Goal: Information Seeking & Learning: Learn about a topic

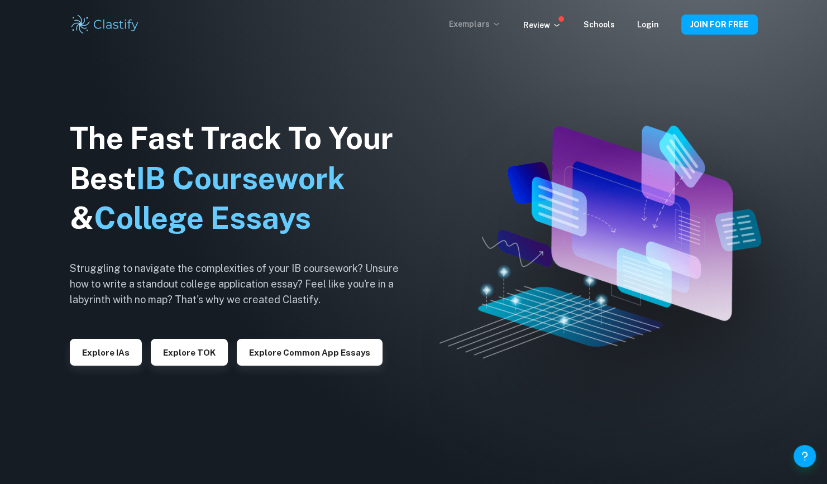
click at [494, 26] on p "Exemplars" at bounding box center [475, 24] width 52 height 12
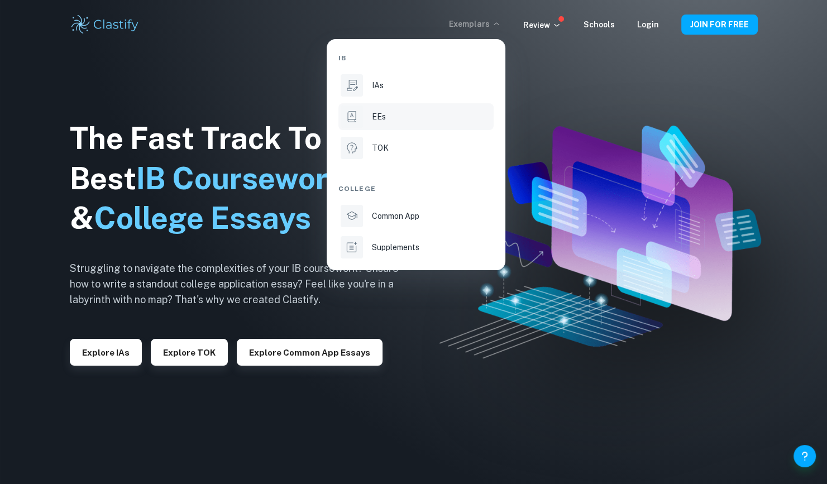
click at [381, 127] on li "EEs" at bounding box center [415, 116] width 155 height 27
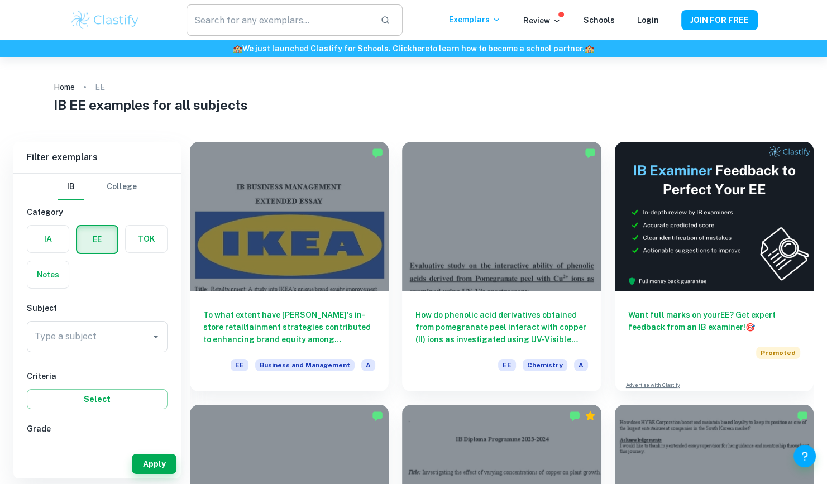
click at [260, 32] on input "text" at bounding box center [278, 19] width 184 height 31
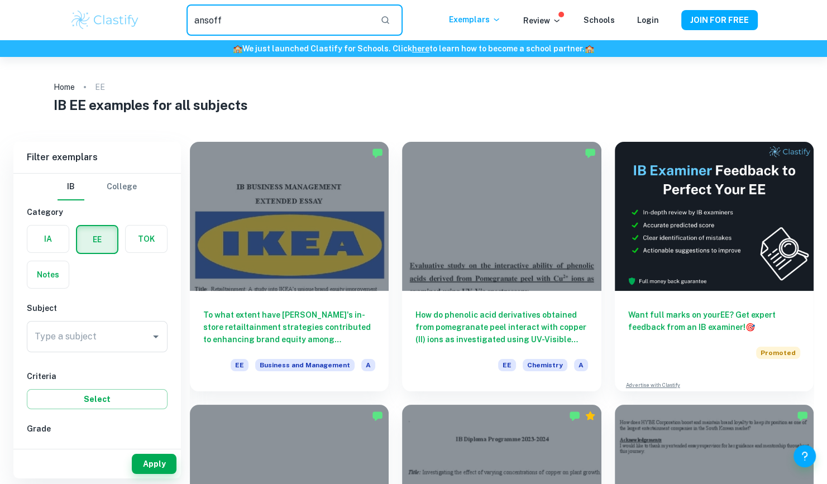
type input "ansoff"
